Goal: Task Accomplishment & Management: Manage account settings

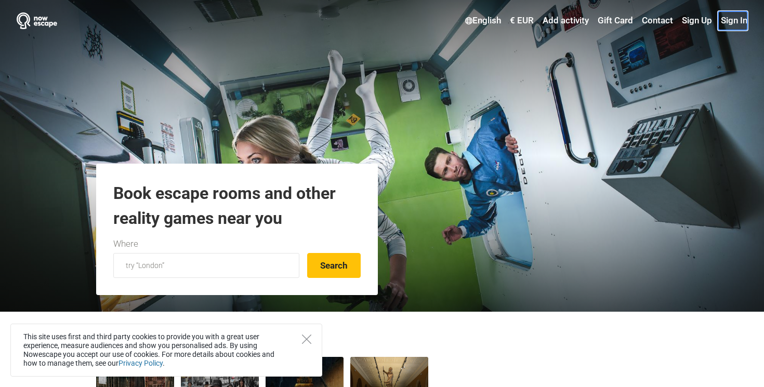
click at [734, 25] on link "Sign In" at bounding box center [732, 20] width 29 height 19
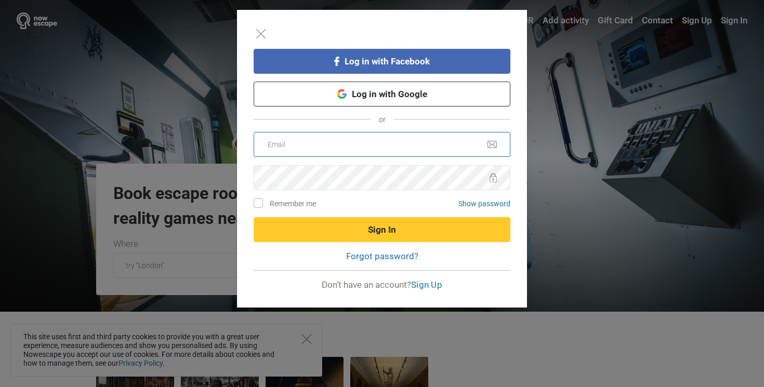
click at [277, 145] on input "email" at bounding box center [381, 144] width 257 height 25
paste input "[EMAIL_ADDRESS][DOMAIN_NAME]"
type input "[EMAIL_ADDRESS][DOMAIN_NAME]"
click at [261, 201] on label "Remember me" at bounding box center [288, 203] width 55 height 11
click at [261, 201] on input "Remember me" at bounding box center [264, 201] width 7 height 7
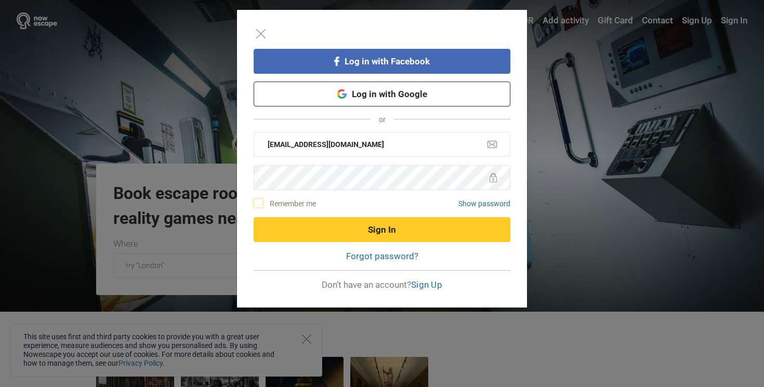
checkbox input "true"
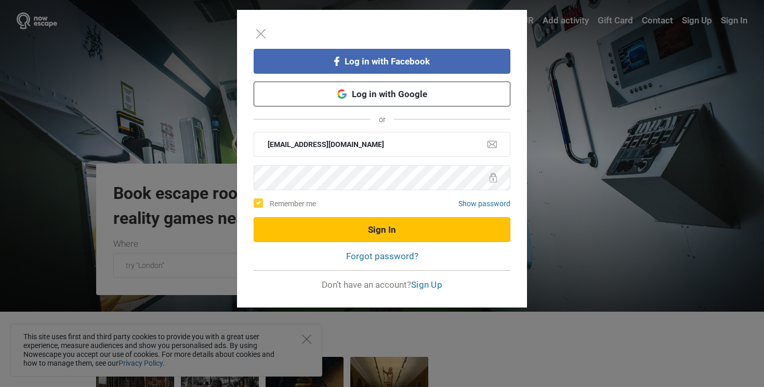
click at [314, 222] on button "Sign In" at bounding box center [381, 229] width 257 height 25
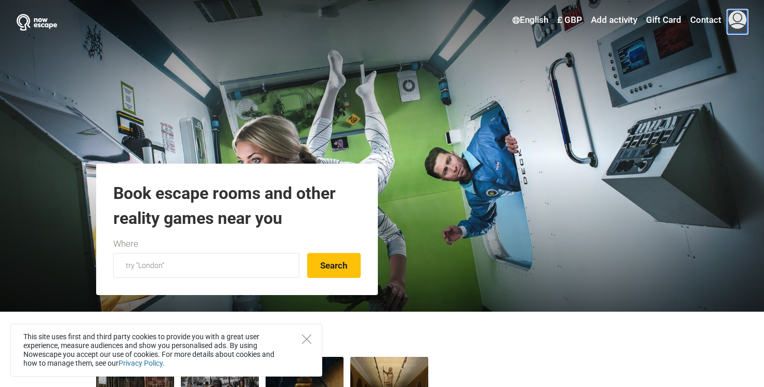
click at [738, 19] on span at bounding box center [737, 20] width 20 height 20
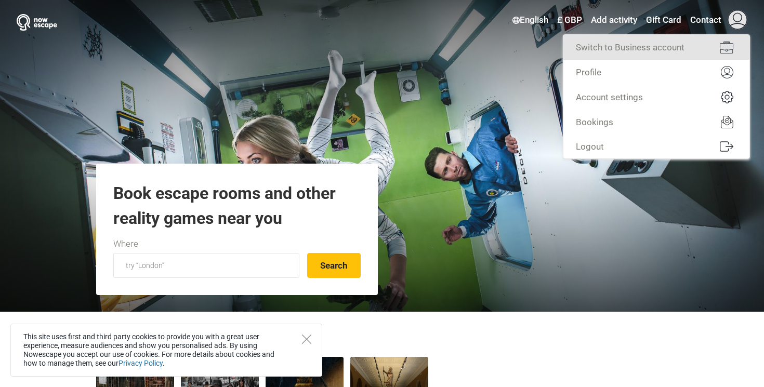
click at [599, 45] on link "Switch to Business account" at bounding box center [656, 47] width 186 height 25
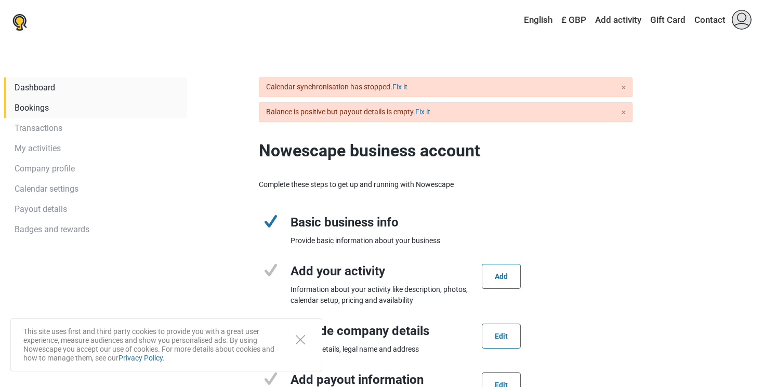
click at [44, 105] on link "Bookings" at bounding box center [95, 108] width 183 height 20
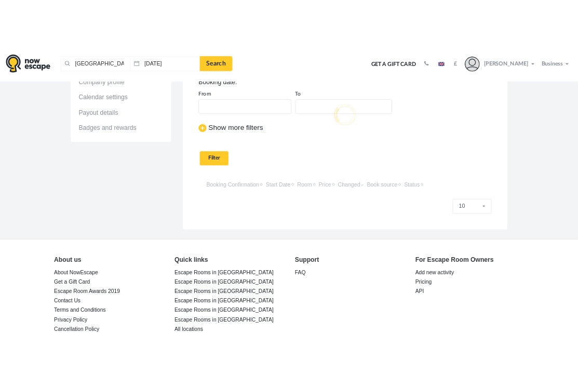
scroll to position [144, 0]
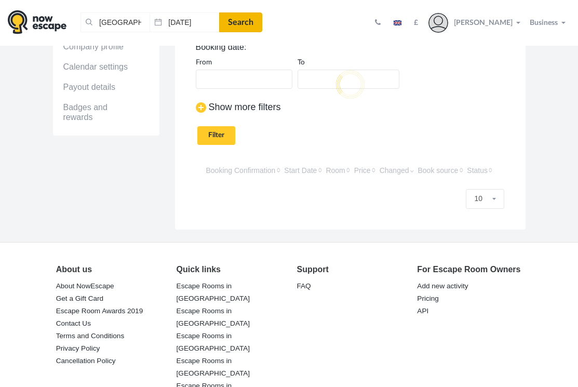
click at [249, 18] on link "Search" at bounding box center [240, 22] width 43 height 20
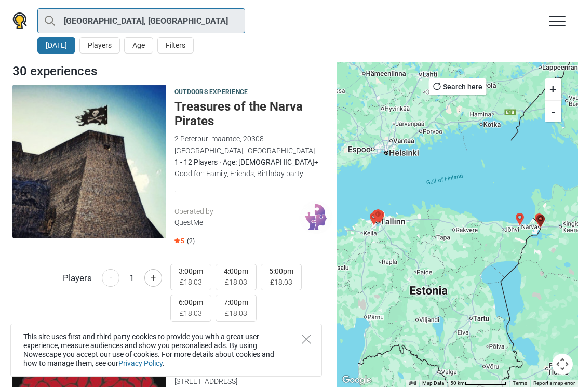
click at [116, 28] on input "Лондон, Великобритания" at bounding box center [141, 20] width 208 height 25
type input "Лондон, Великобритания"
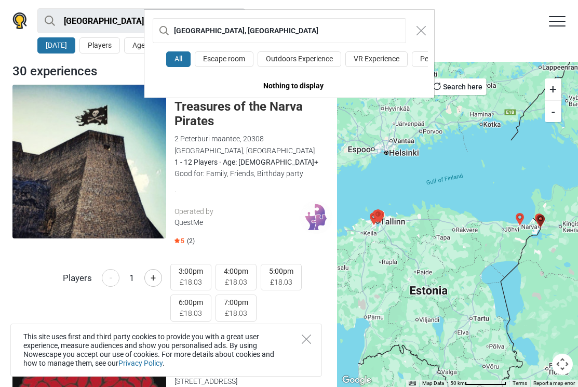
click at [116, 28] on div "Лондон, Великобритания All Escape room Outdoors Experience VR Experience Perfor…" at bounding box center [289, 193] width 578 height 387
click at [25, 25] on div "Лондон, Великобритания All Escape room Outdoors Experience VR Experience Perfor…" at bounding box center [289, 193] width 578 height 387
click at [425, 28] on img "Close modal" at bounding box center [421, 30] width 9 height 9
click at [558, 20] on div "All Escape room Outdoors Experience VR Experience Performance Action game Kids …" at bounding box center [289, 193] width 578 height 387
click at [417, 30] on img "Close modal" at bounding box center [421, 30] width 9 height 9
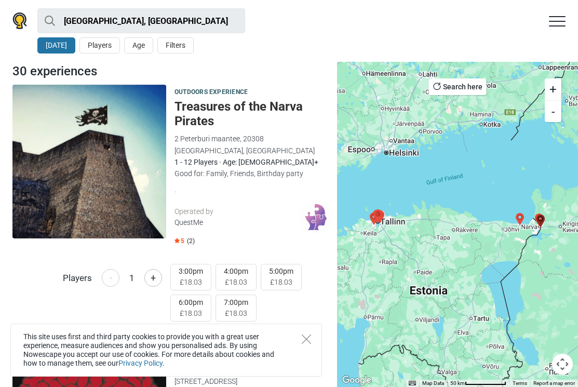
click at [548, 24] on nav "Лондон, Великобритания All Escape room Outdoors Experience VR Experience Perfor…" at bounding box center [288, 21] width 553 height 20
click at [554, 24] on icon at bounding box center [557, 21] width 17 height 10
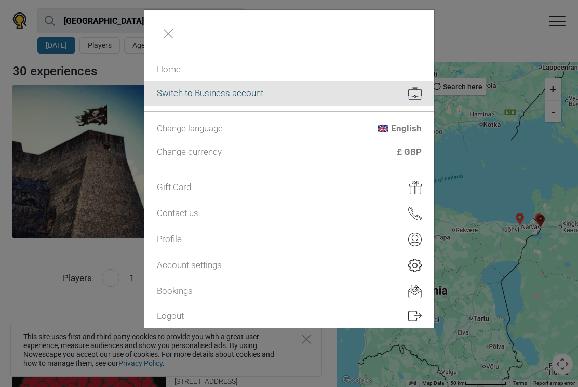
click at [274, 99] on link "Switch to Business account" at bounding box center [289, 93] width 290 height 25
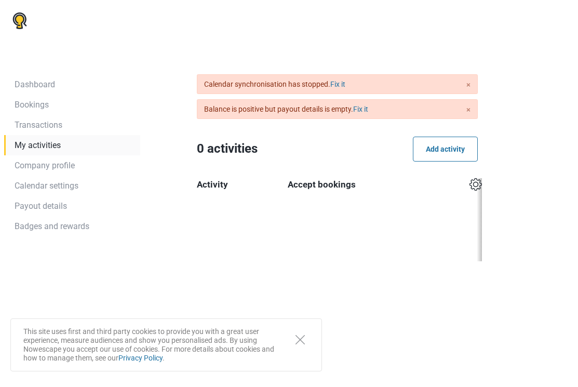
click at [471, 81] on div "× Calendar synchronisation has stopped. Fix it" at bounding box center [337, 84] width 281 height 20
click at [468, 109] on link "×" at bounding box center [468, 110] width 4 height 12
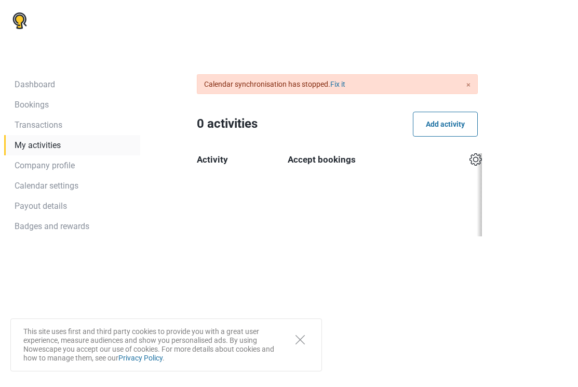
click at [469, 84] on link "×" at bounding box center [468, 85] width 4 height 12
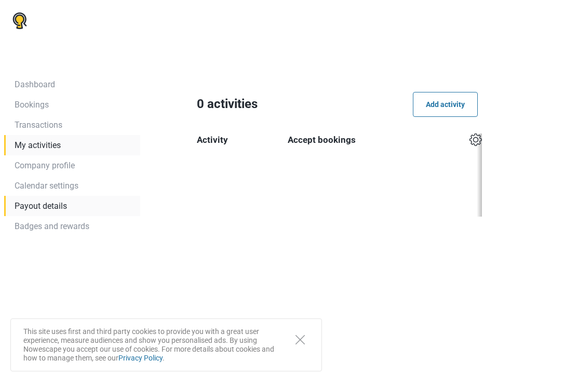
click at [43, 204] on link "Payout details" at bounding box center [72, 206] width 136 height 20
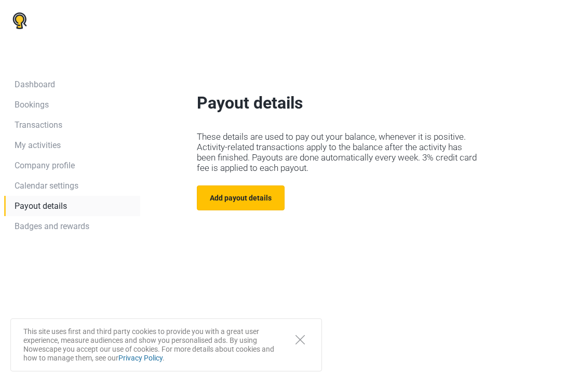
click at [222, 196] on span "Add payout details" at bounding box center [241, 198] width 62 height 8
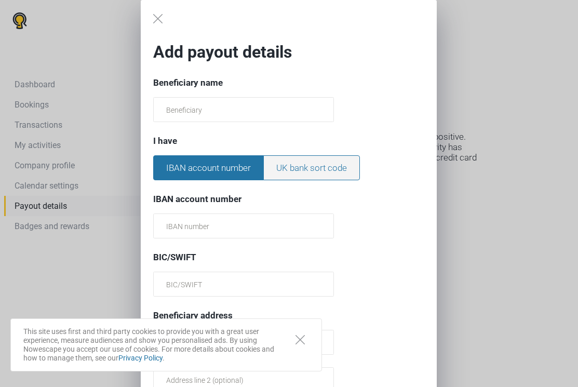
click at [311, 170] on label "UK bank sort code" at bounding box center [311, 167] width 97 height 25
type input "United Kingdom"
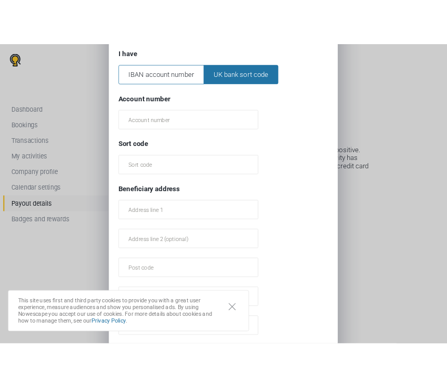
scroll to position [206, 0]
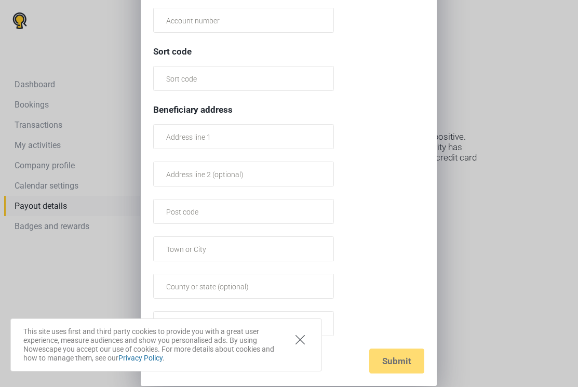
click at [296, 334] on button "Close" at bounding box center [300, 339] width 22 height 20
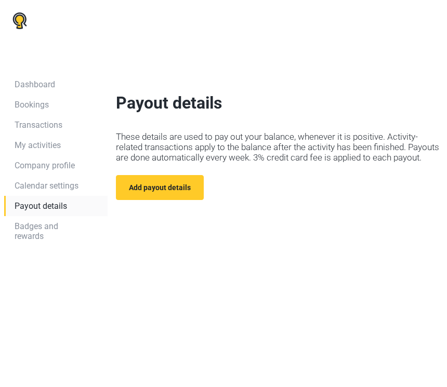
scroll to position [0, 0]
click at [408, 96] on div at bounding box center [223, 193] width 447 height 387
click at [51, 170] on link "Company profile" at bounding box center [55, 165] width 103 height 20
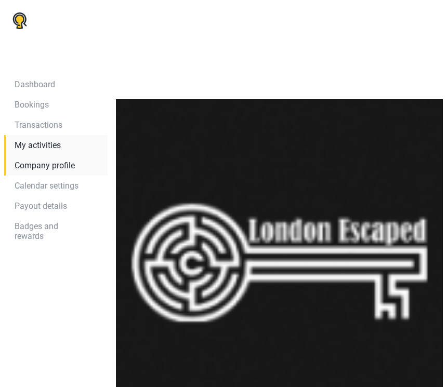
click at [39, 145] on link "My activities" at bounding box center [55, 145] width 103 height 20
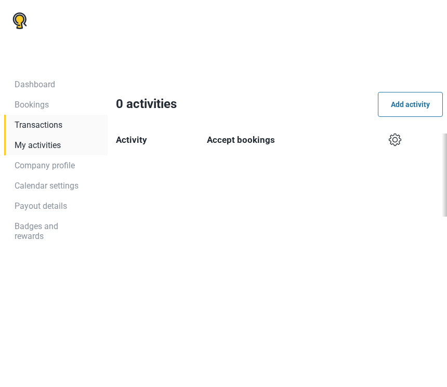
click at [38, 131] on link "Transactions" at bounding box center [55, 125] width 103 height 20
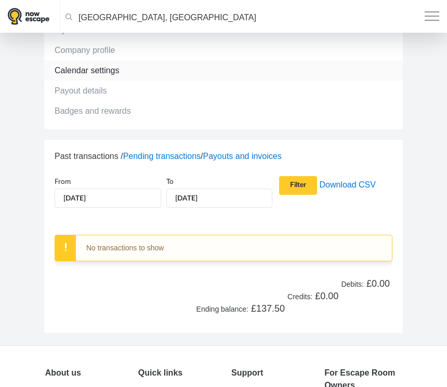
scroll to position [89, 0]
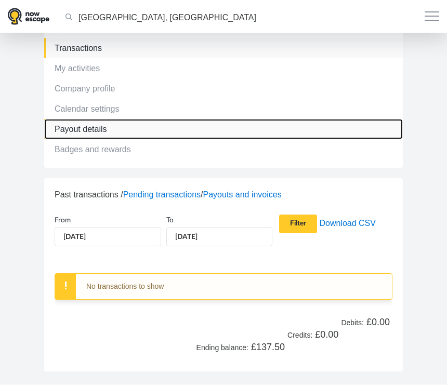
click at [85, 136] on link "Payout details" at bounding box center [223, 129] width 358 height 20
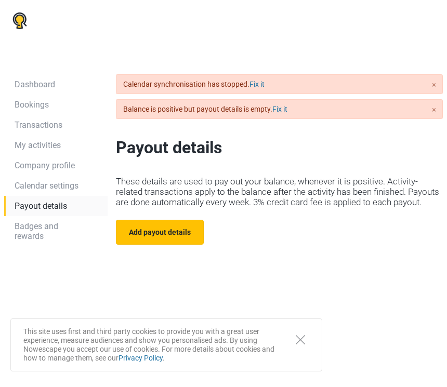
click at [160, 240] on button "Add payout details" at bounding box center [160, 232] width 88 height 25
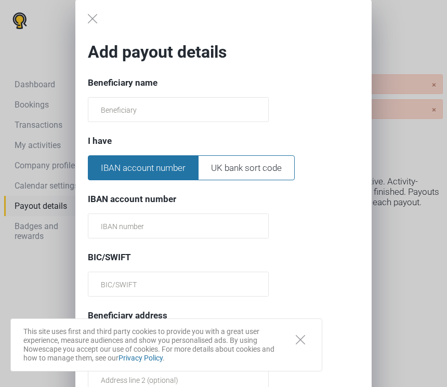
click at [406, 234] on div "Add payout details Beneficiary name I have IBAN account number UK bank sort cod…" at bounding box center [223, 296] width 447 height 592
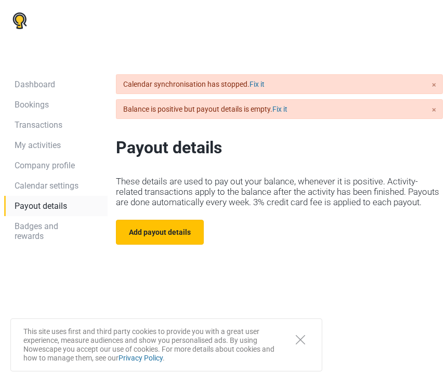
click at [171, 233] on span "Add payout details" at bounding box center [160, 232] width 62 height 8
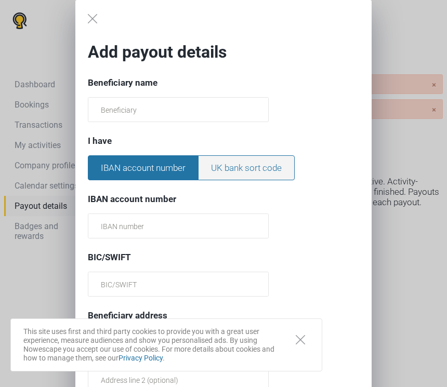
click at [231, 167] on label "UK bank sort code" at bounding box center [246, 167] width 97 height 25
type input "United Kingdom"
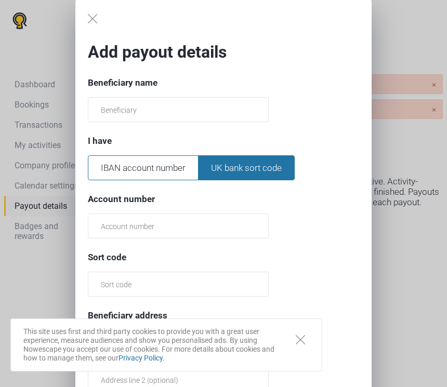
scroll to position [11, 0]
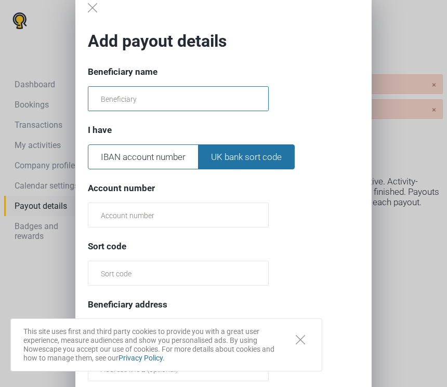
click at [191, 101] on input "text" at bounding box center [178, 98] width 181 height 25
type input "Callum Harding"
click at [158, 201] on div "Account number Sort code" at bounding box center [223, 234] width 271 height 104
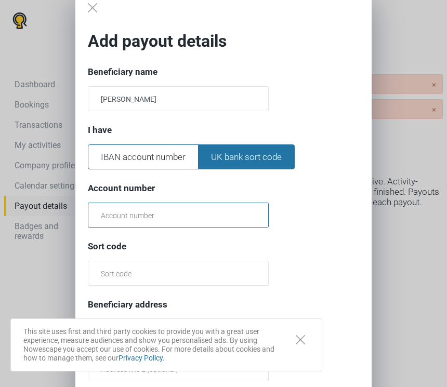
click at [157, 205] on input "text" at bounding box center [178, 215] width 181 height 25
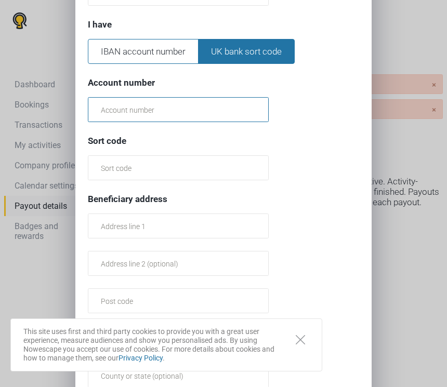
scroll to position [115, 0]
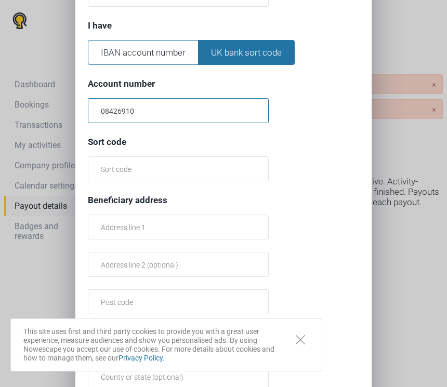
type input "08426910"
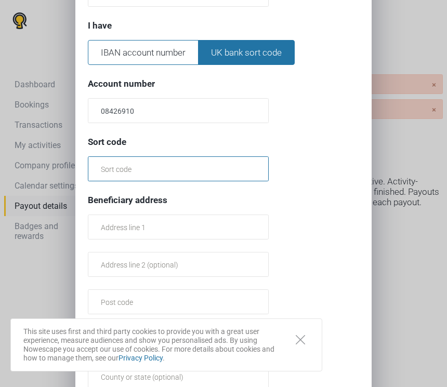
click at [122, 161] on input "text" at bounding box center [178, 168] width 181 height 25
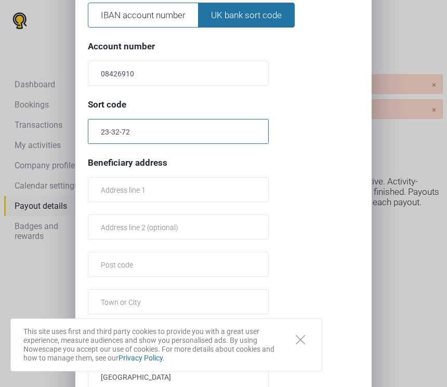
scroll to position [154, 0]
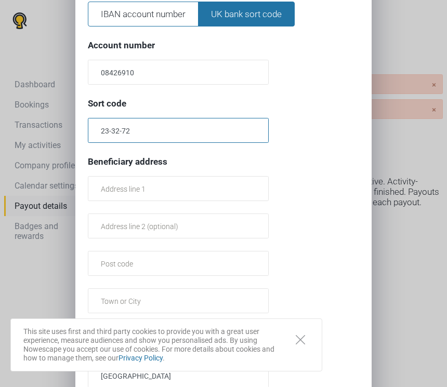
type input "23-32-72"
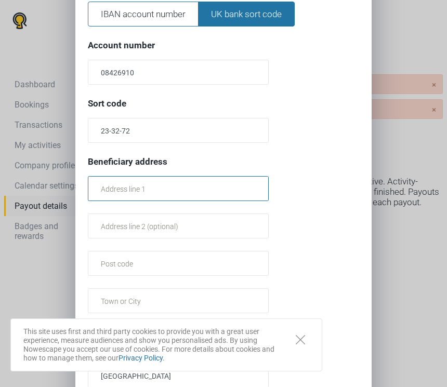
click at [113, 193] on input "text" at bounding box center [178, 188] width 181 height 25
type input "[STREET_ADDRESS]"
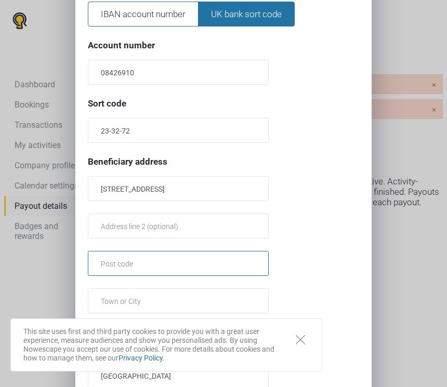
type input "GU240ES"
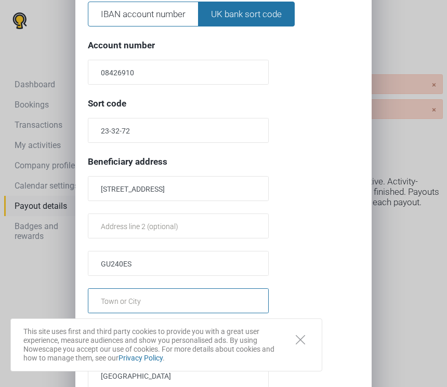
type input "Woking"
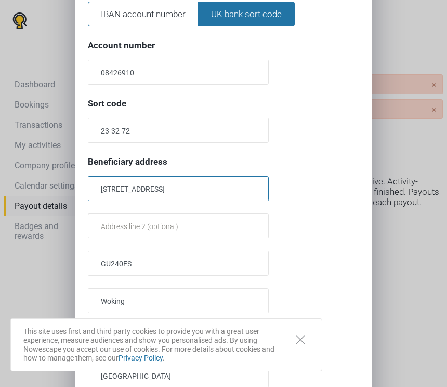
scroll to position [206, 0]
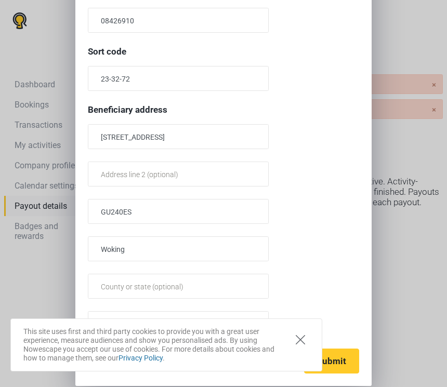
click at [302, 336] on icon "Close" at bounding box center [300, 339] width 9 height 9
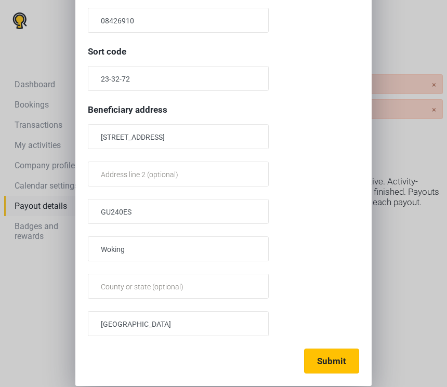
click at [326, 367] on button "Submit" at bounding box center [331, 361] width 55 height 25
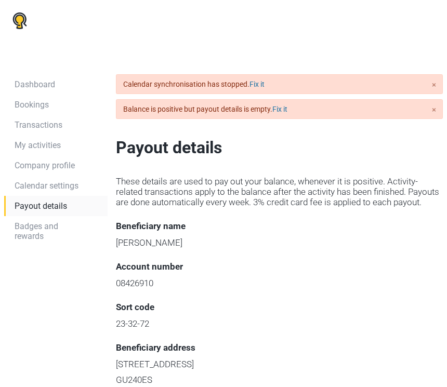
scroll to position [142, 0]
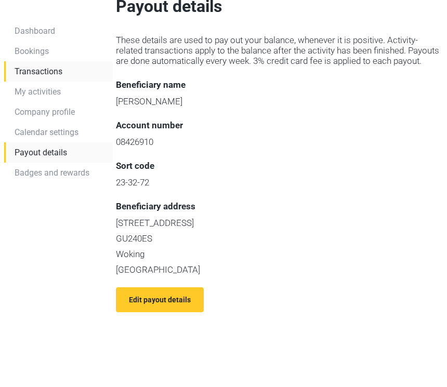
click at [34, 75] on link "Transactions" at bounding box center [58, 71] width 109 height 20
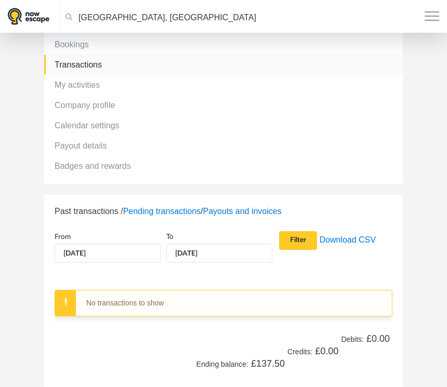
scroll to position [21, 0]
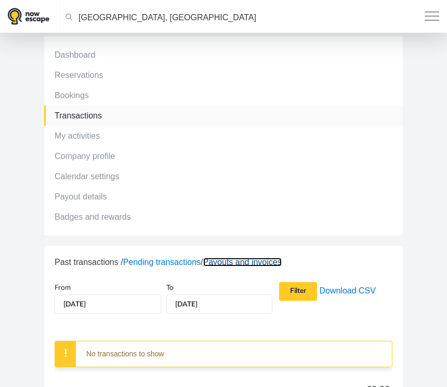
click at [244, 262] on link "Payouts and invoices" at bounding box center [242, 262] width 78 height 9
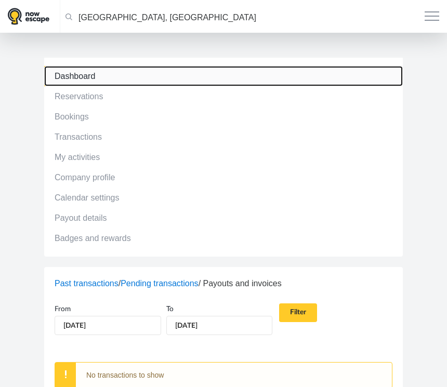
click at [84, 74] on link "Dashboard" at bounding box center [223, 76] width 358 height 20
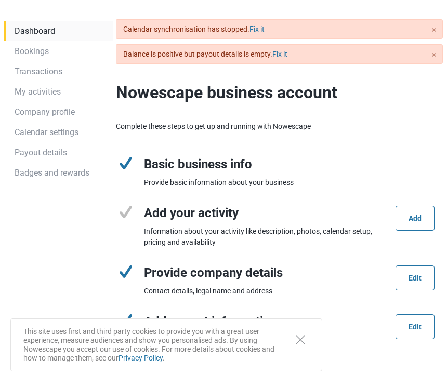
scroll to position [57, 0]
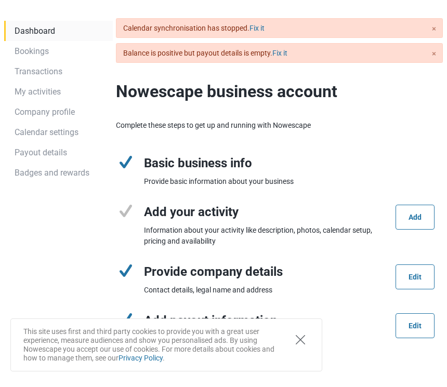
click at [305, 336] on button "Close" at bounding box center [300, 339] width 22 height 20
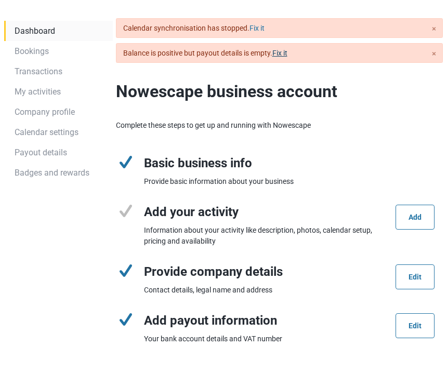
click at [279, 55] on link "Fix it" at bounding box center [279, 53] width 15 height 8
click at [405, 217] on link "Add" at bounding box center [414, 217] width 39 height 25
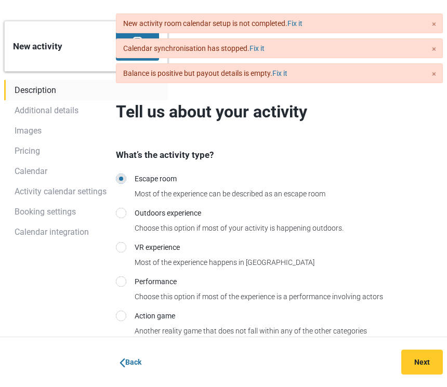
scroll to position [73, 0]
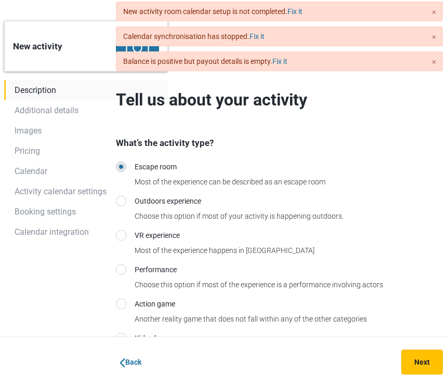
drag, startPoint x: 422, startPoint y: 343, endPoint x: 422, endPoint y: 350, distance: 6.8
click at [422, 343] on div "Back Next" at bounding box center [223, 362] width 447 height 50
click at [422, 352] on link "Next" at bounding box center [422, 362] width 42 height 25
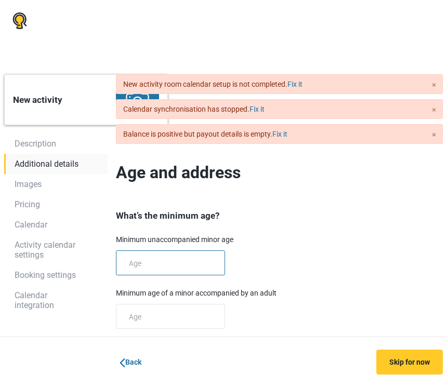
click at [186, 261] on input "text" at bounding box center [170, 262] width 109 height 25
type input "30"
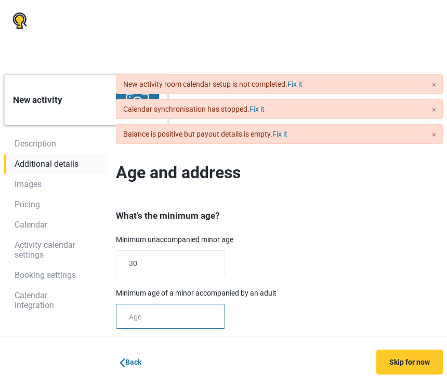
click at [168, 313] on input "text" at bounding box center [170, 316] width 109 height 25
type input "30"
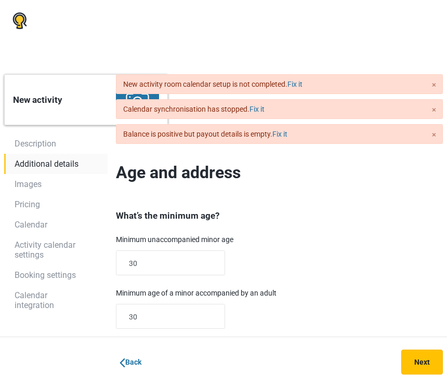
click at [421, 351] on link "Next" at bounding box center [422, 362] width 42 height 25
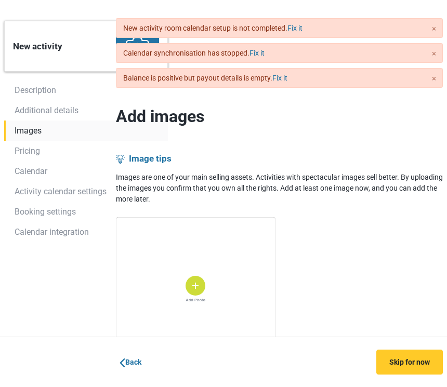
scroll to position [117, 0]
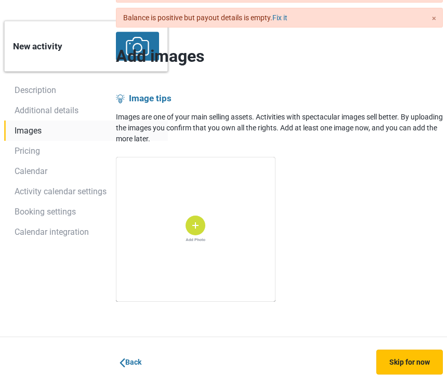
click at [404, 360] on span "Skip for now" at bounding box center [409, 362] width 41 height 8
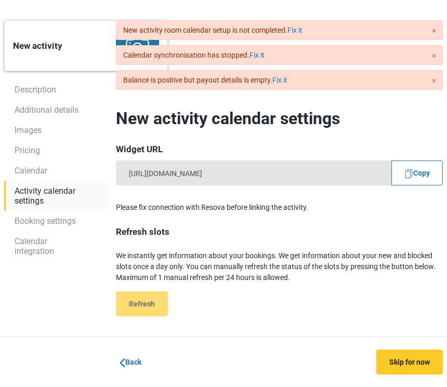
scroll to position [59, 0]
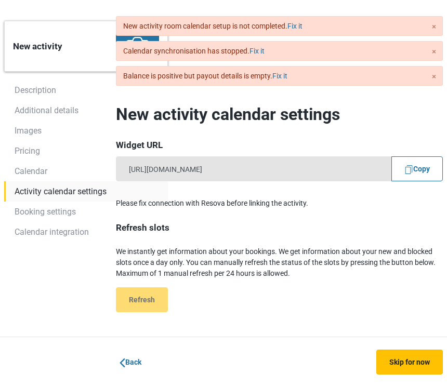
click at [401, 357] on link "Skip for now" at bounding box center [409, 362] width 66 height 25
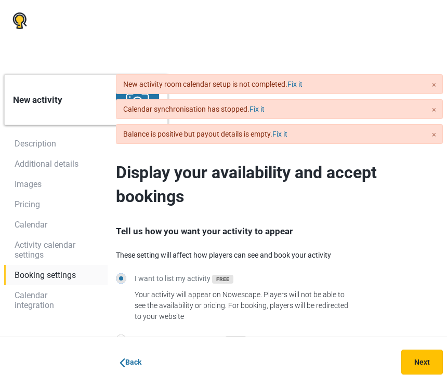
click at [417, 363] on span "Next" at bounding box center [422, 362] width 16 height 8
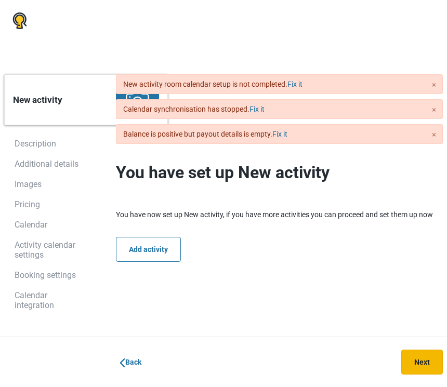
click at [417, 363] on span "Next" at bounding box center [422, 362] width 16 height 8
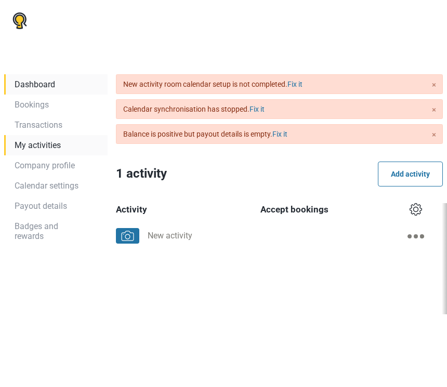
click at [29, 93] on link "Dashboard" at bounding box center [55, 84] width 103 height 20
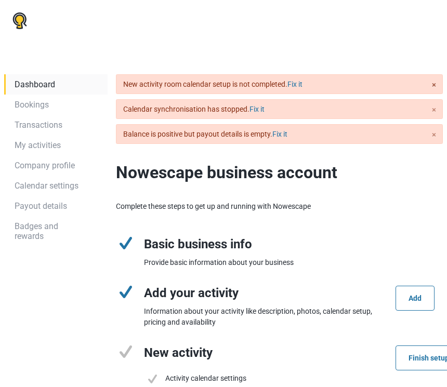
click at [433, 87] on link "×" at bounding box center [434, 85] width 4 height 12
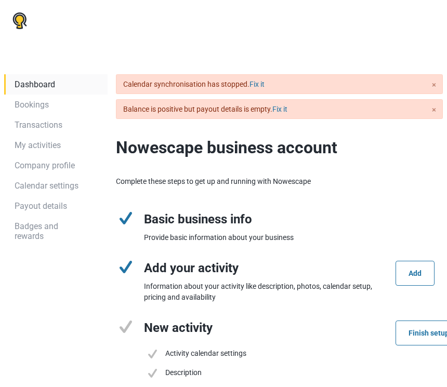
click at [433, 87] on link "×" at bounding box center [434, 85] width 4 height 12
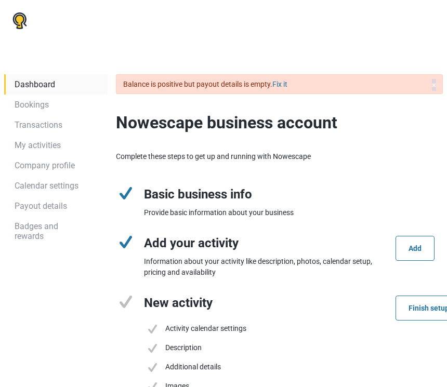
click at [433, 87] on link "×" at bounding box center [434, 85] width 4 height 12
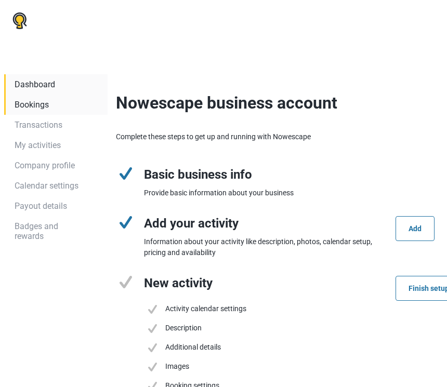
click at [33, 102] on link "Bookings" at bounding box center [55, 105] width 103 height 20
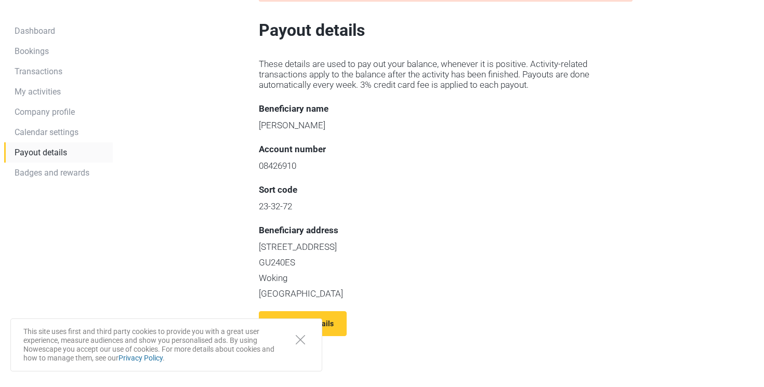
scroll to position [144, 0]
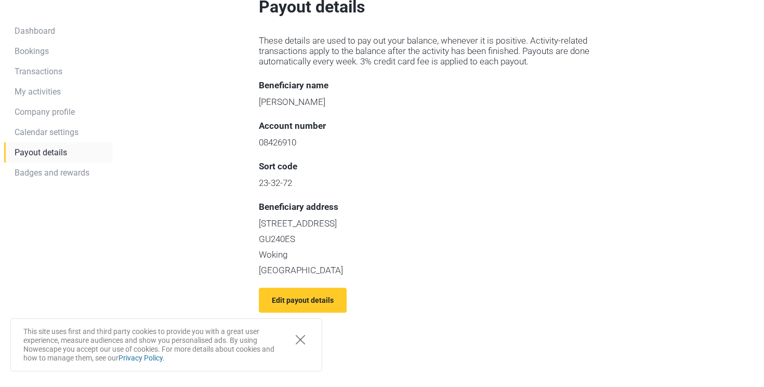
click at [301, 346] on button "Close" at bounding box center [300, 339] width 22 height 20
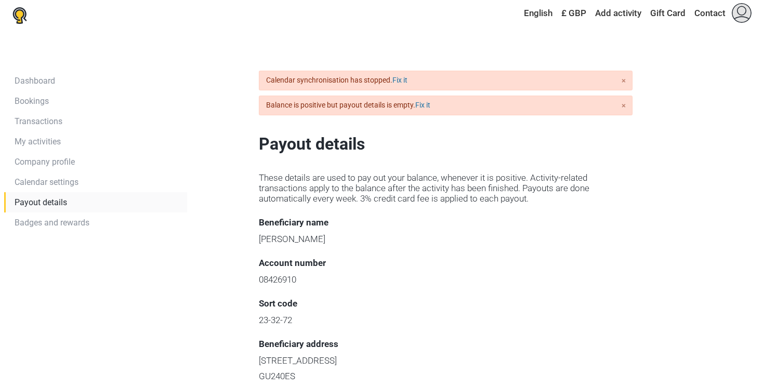
scroll to position [0, 0]
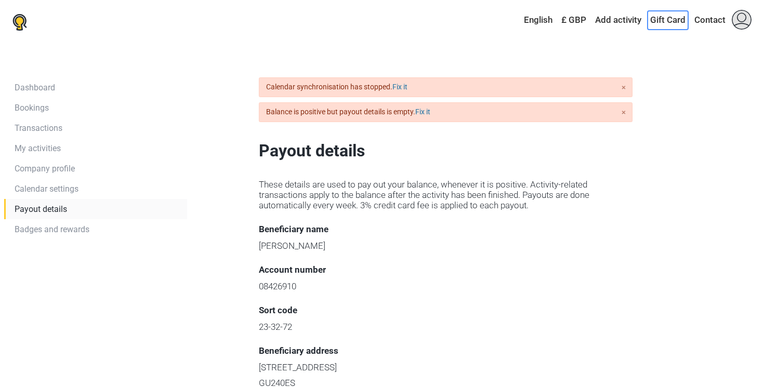
click at [674, 19] on link "Gift Card" at bounding box center [667, 20] width 41 height 19
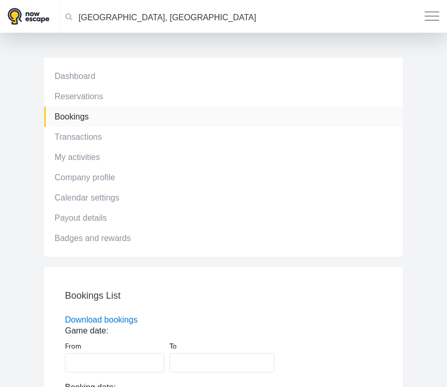
scroll to position [266, 0]
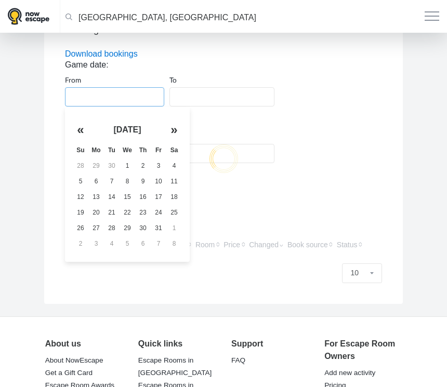
click at [104, 92] on input "text" at bounding box center [114, 96] width 99 height 19
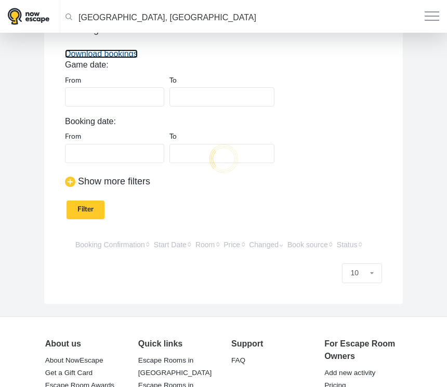
click at [118, 57] on link "Download bookings" at bounding box center [101, 53] width 73 height 9
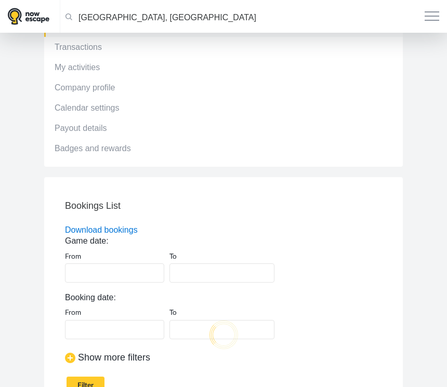
scroll to position [0, 0]
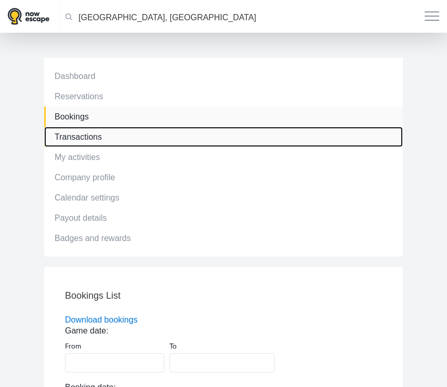
click at [91, 130] on link "Transactions" at bounding box center [223, 137] width 358 height 20
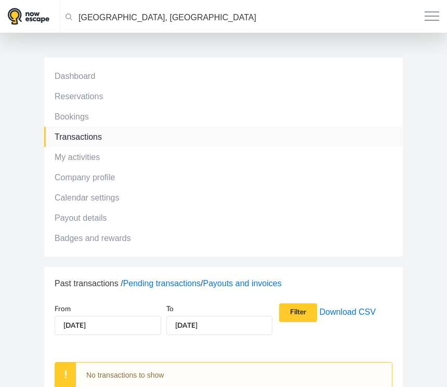
scroll to position [156, 0]
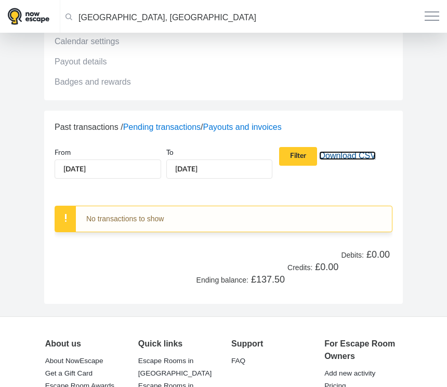
click at [326, 154] on link "Download CSV" at bounding box center [347, 155] width 57 height 9
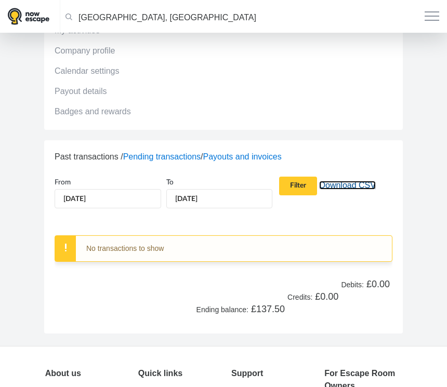
scroll to position [121, 0]
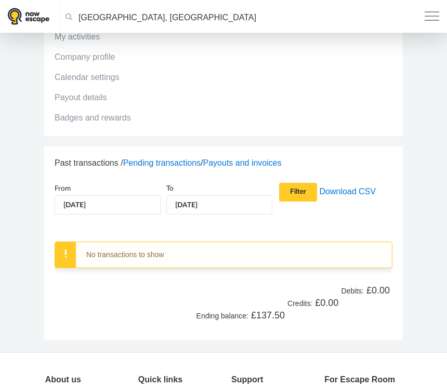
click at [259, 315] on b "£137.50" at bounding box center [268, 315] width 34 height 10
click at [257, 315] on b "£137.50" at bounding box center [268, 315] width 34 height 10
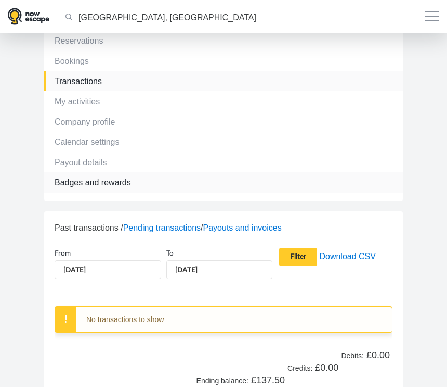
scroll to position [53, 0]
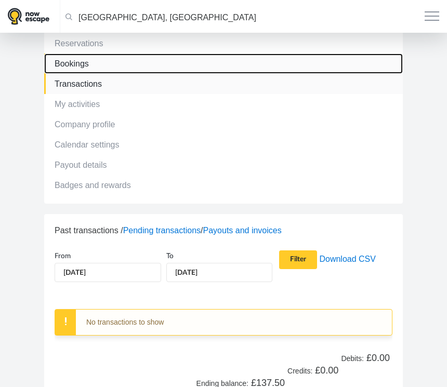
click at [87, 65] on link "Bookings" at bounding box center [223, 64] width 358 height 20
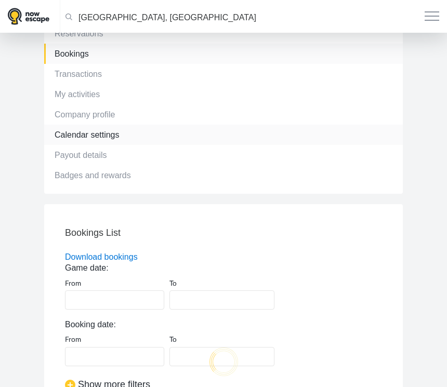
scroll to position [89, 0]
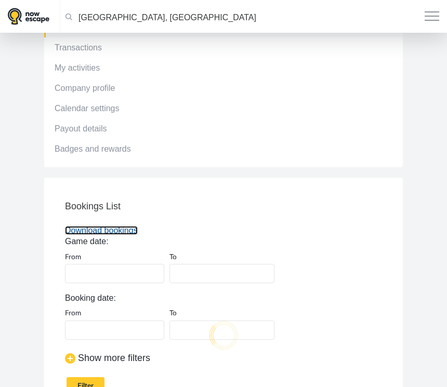
click at [111, 230] on link "Download bookings" at bounding box center [101, 230] width 73 height 9
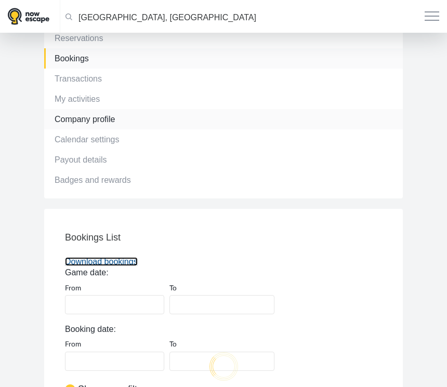
scroll to position [3, 0]
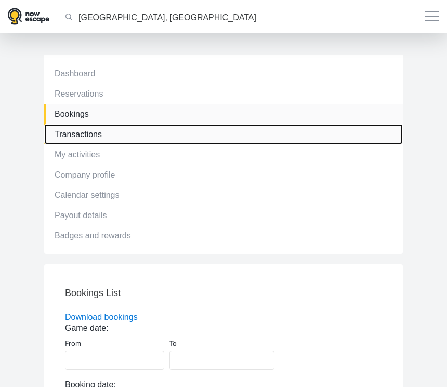
click at [84, 135] on link "Transactions" at bounding box center [223, 134] width 358 height 20
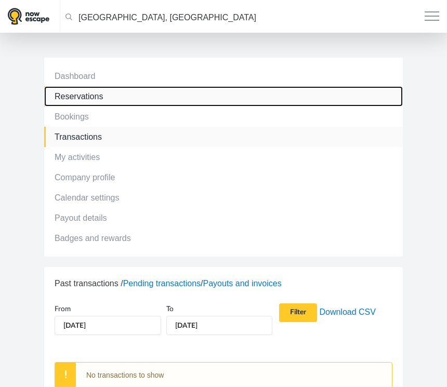
click at [91, 99] on link "Reservations" at bounding box center [223, 96] width 358 height 20
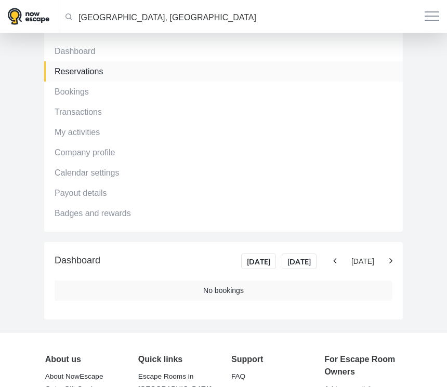
scroll to position [25, 0]
click at [336, 261] on icon at bounding box center [334, 260] width 3 height 9
click at [330, 260] on span "Today Tomorrow 30 Sep" at bounding box center [315, 261] width 153 height 18
click at [335, 259] on icon at bounding box center [334, 260] width 3 height 9
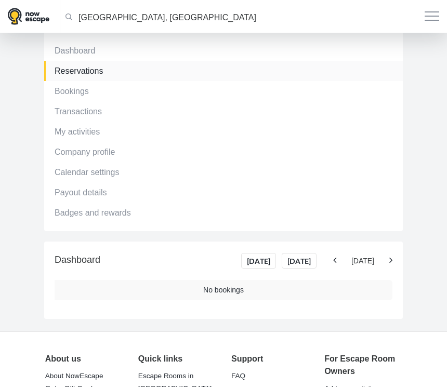
click at [335, 259] on icon at bounding box center [334, 260] width 3 height 9
click at [334, 260] on icon at bounding box center [334, 260] width 3 height 9
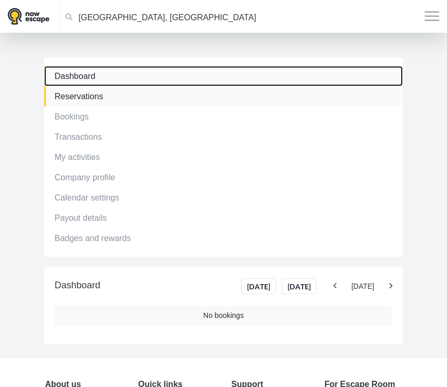
click at [132, 83] on link "Dashboard" at bounding box center [223, 76] width 358 height 20
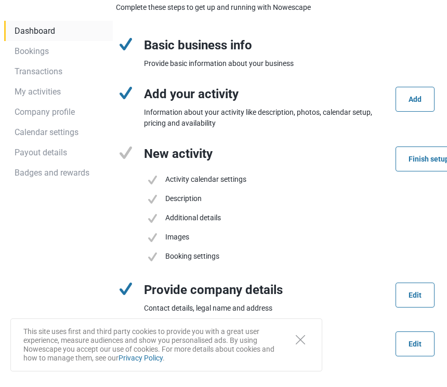
scroll to position [218, 0]
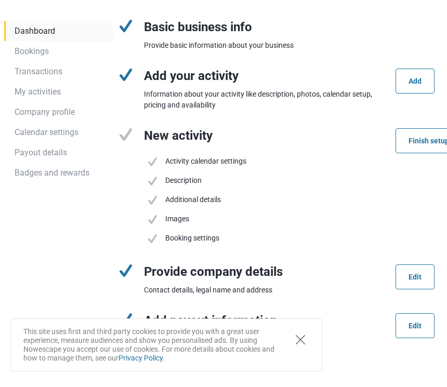
click at [305, 334] on button "Close" at bounding box center [300, 339] width 22 height 20
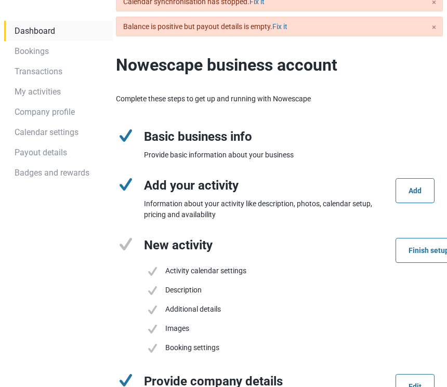
scroll to position [0, 0]
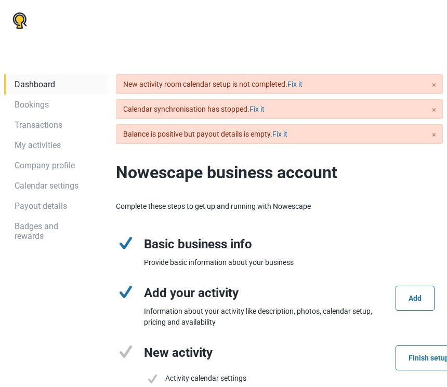
click at [432, 83] on div "× New activity room calendar setup is not completed. Fix it" at bounding box center [279, 84] width 327 height 20
click at [437, 85] on div "× New activity room calendar setup is not completed. Fix it" at bounding box center [279, 84] width 327 height 20
click at [434, 85] on link "×" at bounding box center [434, 85] width 4 height 12
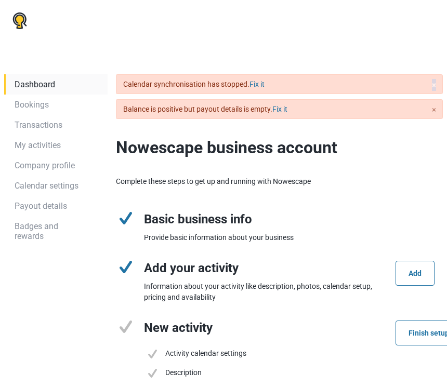
click at [434, 85] on link "×" at bounding box center [434, 85] width 4 height 12
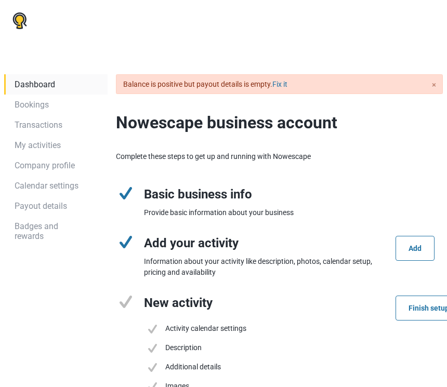
click at [434, 85] on link "×" at bounding box center [434, 85] width 4 height 12
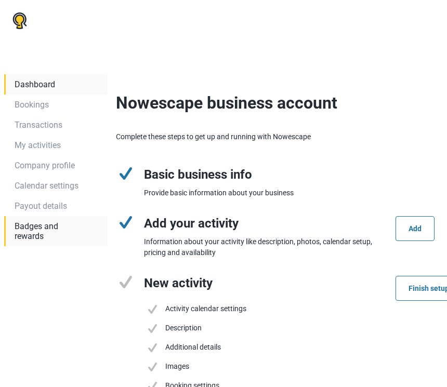
click at [27, 232] on link "Badges and rewards" at bounding box center [55, 231] width 103 height 30
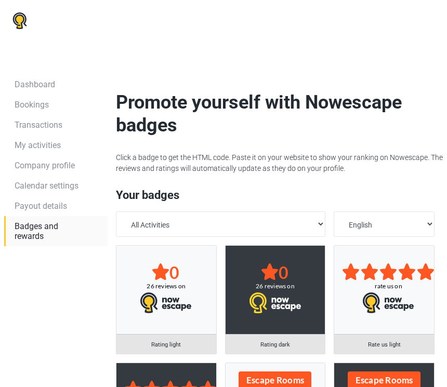
click at [281, 287] on span "26 reviews on" at bounding box center [274, 286] width 73 height 8
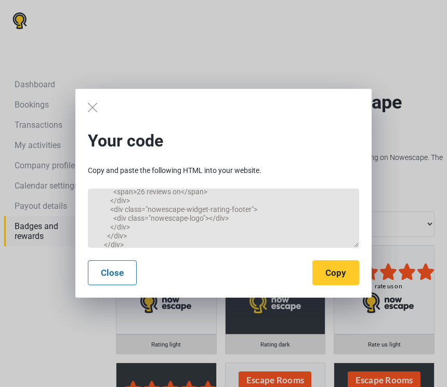
scroll to position [125, 0]
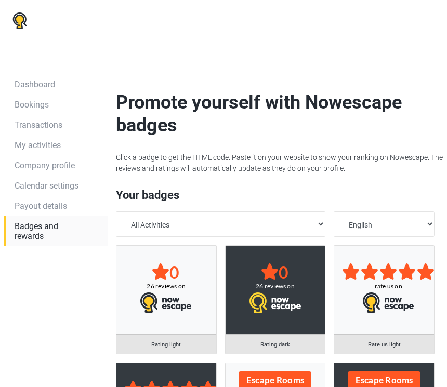
click at [423, 168] on div at bounding box center [223, 193] width 447 height 387
click at [35, 84] on link "Dashboard" at bounding box center [55, 84] width 103 height 20
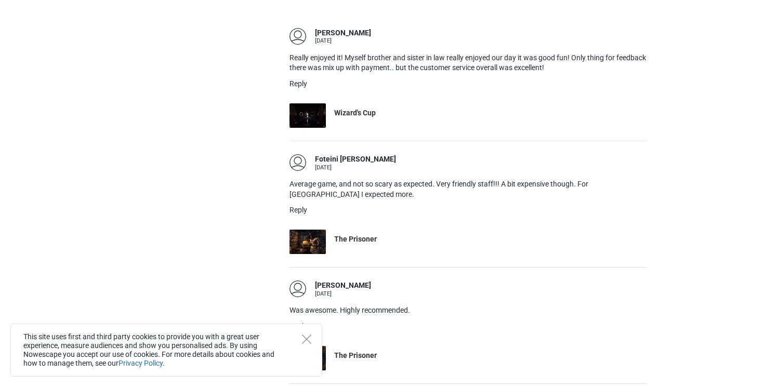
scroll to position [582, 0]
